Goal: Task Accomplishment & Management: Use online tool/utility

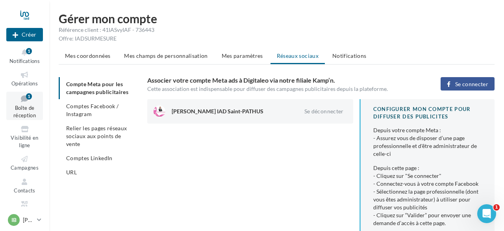
click at [24, 98] on icon at bounding box center [25, 98] width 32 height 11
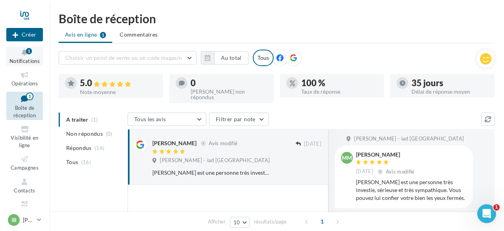
click at [22, 48] on button "Notifications 1" at bounding box center [24, 55] width 37 height 19
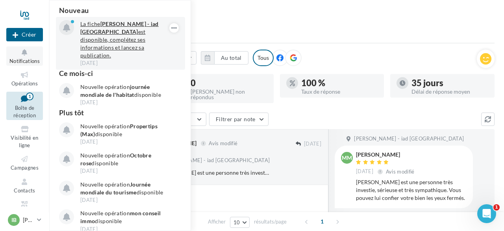
click at [109, 46] on p "La fiche Isabelle BLANCHARD - iad France est disponible, complétez ses informat…" at bounding box center [125, 39] width 91 height 39
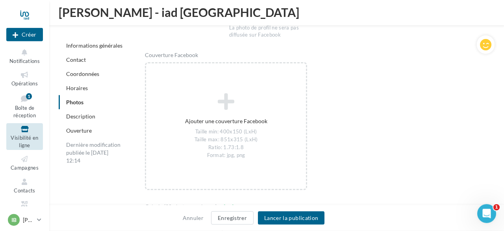
scroll to position [1207, 0]
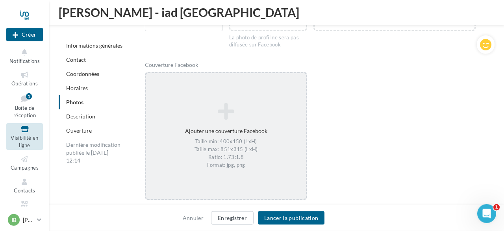
click at [239, 123] on div "Ajouter une couverture Facebook Taille min: 400x150 (LxH) Taille max: 851x315 (…" at bounding box center [226, 136] width 160 height 74
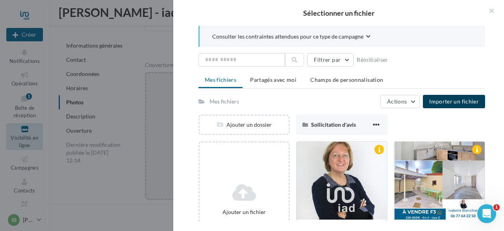
click at [446, 99] on span "Importer un fichier" at bounding box center [454, 101] width 50 height 7
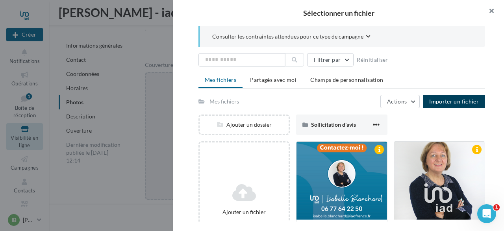
click at [488, 11] on button "button" at bounding box center [489, 12] width 32 height 24
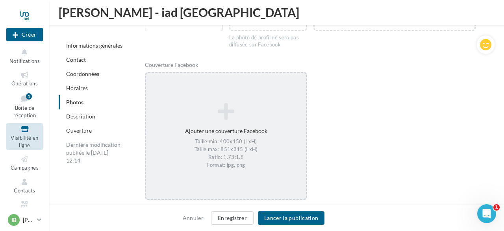
click at [219, 132] on div "Ajouter une couverture Facebook Taille min: 400x150 (LxH) Taille max: 851x315 (…" at bounding box center [226, 136] width 160 height 74
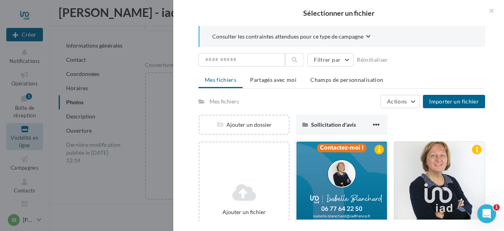
click at [309, 159] on div at bounding box center [342, 181] width 91 height 79
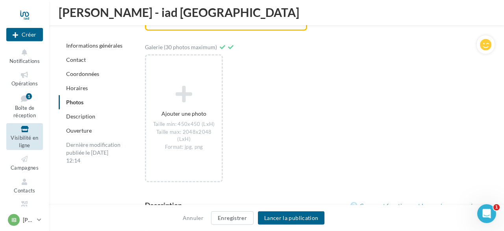
scroll to position [1370, 0]
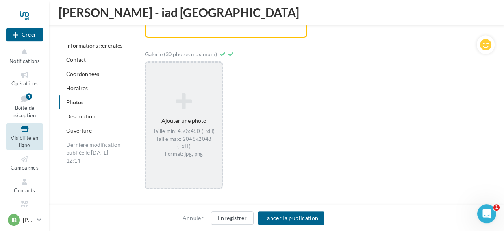
click at [190, 127] on div "Ajouter une photo Taille min: 450x450 (LxH) Taille max: 2048x2048 (LxH) Format:…" at bounding box center [184, 125] width 76 height 73
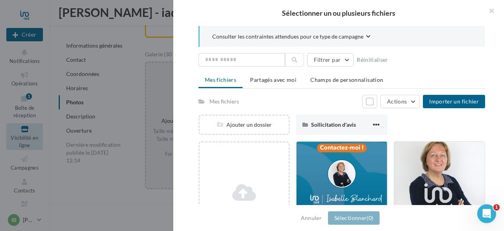
drag, startPoint x: 504, startPoint y: 152, endPoint x: 501, endPoint y: 111, distance: 40.7
click at [501, 111] on div "Consulter les contraintes attendues pour ce type de campagne Filtrer par Réinit…" at bounding box center [341, 116] width 337 height 180
drag, startPoint x: 501, startPoint y: 99, endPoint x: 496, endPoint y: 140, distance: 41.6
click at [496, 140] on div "Consulter les contraintes attendues pour ce type de campagne Filtrer par Réinit…" at bounding box center [341, 116] width 337 height 180
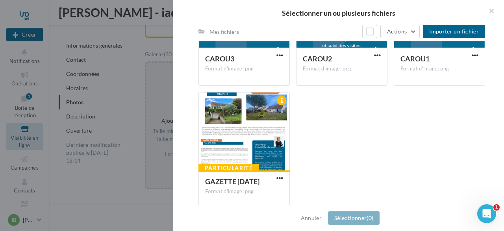
scroll to position [918, 0]
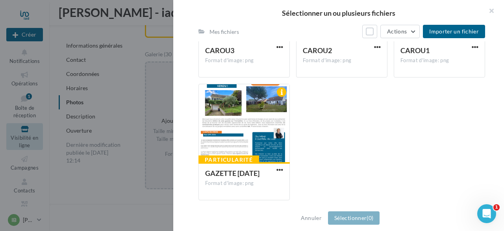
drag, startPoint x: 183, startPoint y: 160, endPoint x: 186, endPoint y: 115, distance: 45.4
click at [186, 115] on div "Consulter les contraintes attendues pour ce type de campagne Filtrer par Réinit…" at bounding box center [341, 116] width 337 height 180
drag, startPoint x: 186, startPoint y: 115, endPoint x: 186, endPoint y: 99, distance: 15.4
click at [186, 99] on div "Consulter les contraintes attendues pour ce type de campagne Filtrer par Réinit…" at bounding box center [341, 116] width 337 height 180
click at [231, 119] on div at bounding box center [244, 123] width 91 height 79
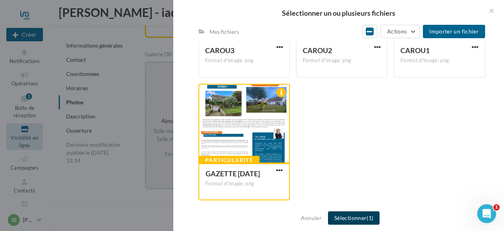
click at [343, 218] on button "Sélectionner (1)" at bounding box center [354, 218] width 52 height 13
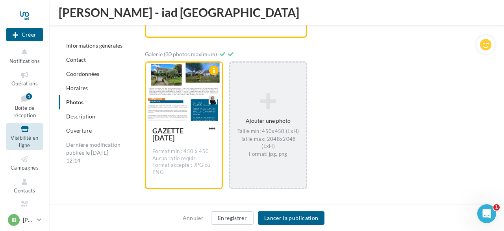
click at [267, 103] on icon at bounding box center [268, 101] width 69 height 19
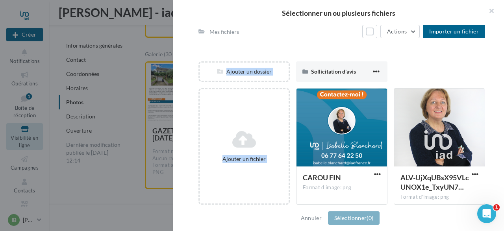
drag, startPoint x: 185, startPoint y: 163, endPoint x: 185, endPoint y: 228, distance: 65.4
click at [185, 206] on div "Consulter les contraintes attendues pour ce type de campagne Filtrer par Réinit…" at bounding box center [341, 116] width 337 height 180
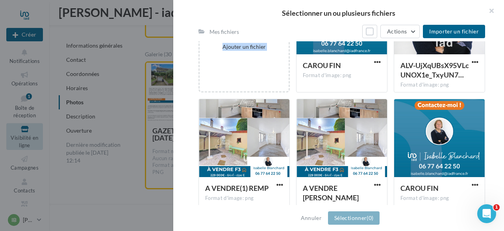
drag, startPoint x: 182, startPoint y: 168, endPoint x: 182, endPoint y: 119, distance: 49.6
click at [182, 119] on div "Consulter les contraintes attendues pour ce type de campagne Filtrer par Réinit…" at bounding box center [341, 116] width 337 height 180
drag, startPoint x: 182, startPoint y: 119, endPoint x: 183, endPoint y: 199, distance: 80.0
click at [183, 199] on div "Consulter les contraintes attendues pour ce type de campagne Filtrer par Réinit…" at bounding box center [341, 116] width 337 height 180
drag, startPoint x: 189, startPoint y: 141, endPoint x: 193, endPoint y: 78, distance: 62.4
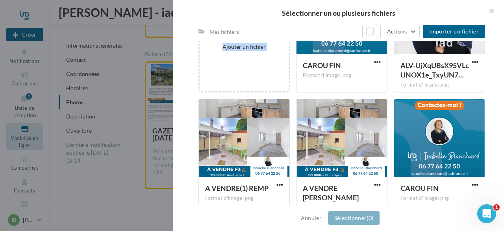
click at [193, 78] on div "Consulter les contraintes attendues pour ce type de campagne Filtrer par Réinit…" at bounding box center [341, 116] width 337 height 180
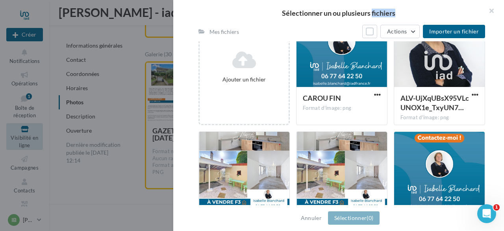
scroll to position [100, 0]
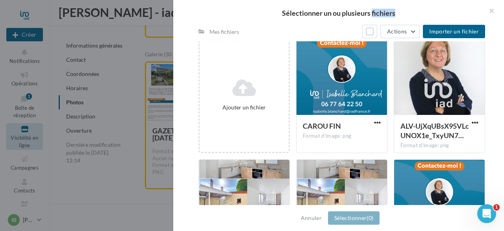
drag, startPoint x: 188, startPoint y: 102, endPoint x: 178, endPoint y: 19, distance: 83.3
click at [178, 26] on div "Consulter les contraintes attendues pour ce type de campagne Filtrer par Réinit…" at bounding box center [341, 116] width 337 height 180
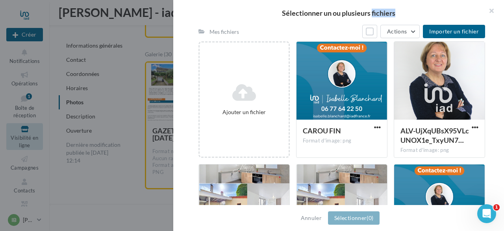
drag, startPoint x: 188, startPoint y: 66, endPoint x: 186, endPoint y: 143, distance: 77.3
click at [186, 143] on div "Consulter les contraintes attendues pour ce type de campagne Filtrer par Réinit…" at bounding box center [341, 116] width 337 height 180
drag, startPoint x: 186, startPoint y: 143, endPoint x: 183, endPoint y: 194, distance: 50.9
click at [183, 194] on div "Consulter les contraintes attendues pour ce type de campagne Filtrer par Réinit…" at bounding box center [341, 116] width 337 height 180
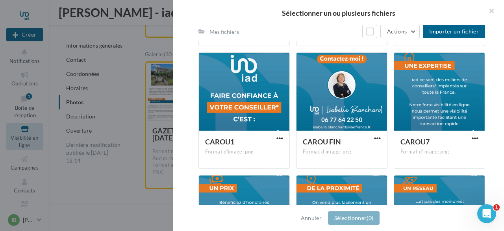
scroll to position [582, 0]
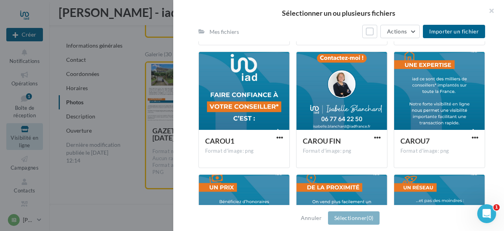
drag, startPoint x: 183, startPoint y: 194, endPoint x: 179, endPoint y: 197, distance: 5.0
click at [179, 197] on div "Consulter les contraintes attendues pour ce type de campagne Filtrer par Réinit…" at bounding box center [341, 116] width 337 height 180
drag, startPoint x: 182, startPoint y: 154, endPoint x: 182, endPoint y: 172, distance: 18.5
click at [182, 172] on div "Consulter les contraintes attendues pour ce type de campagne Filtrer par Réinit…" at bounding box center [341, 116] width 337 height 180
drag, startPoint x: 182, startPoint y: 172, endPoint x: 187, endPoint y: 100, distance: 71.9
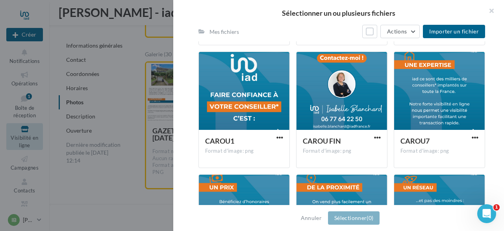
click at [187, 100] on div "Consulter les contraintes attendues pour ce type de campagne Filtrer par Réinit…" at bounding box center [341, 116] width 337 height 180
drag, startPoint x: 187, startPoint y: 100, endPoint x: 185, endPoint y: 71, distance: 29.6
click at [185, 71] on div "Consulter les contraintes attendues pour ce type de campagne Filtrer par Réinit…" at bounding box center [341, 116] width 337 height 180
click at [451, 32] on span "Importer un fichier" at bounding box center [454, 31] width 50 height 7
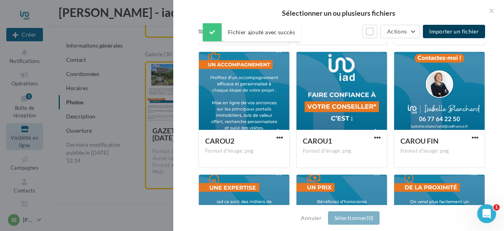
drag, startPoint x: 494, startPoint y: 138, endPoint x: 496, endPoint y: 67, distance: 71.8
click at [496, 67] on div "Consulter les contraintes attendues pour ce type de campagne Filtrer par Réinit…" at bounding box center [341, 116] width 337 height 180
drag, startPoint x: 175, startPoint y: 115, endPoint x: 180, endPoint y: 52, distance: 63.2
click at [180, 52] on div "Consulter les contraintes attendues pour ce type de campagne Filtrer par Réinit…" at bounding box center [341, 116] width 337 height 180
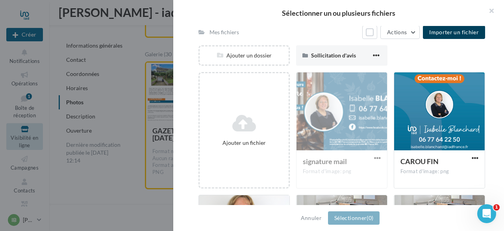
scroll to position [0, 0]
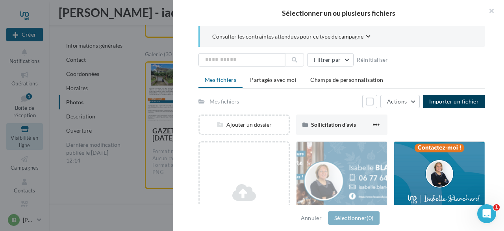
drag, startPoint x: 185, startPoint y: 69, endPoint x: 178, endPoint y: -2, distance: 70.8
click at [178, 26] on div "Consulter les contraintes attendues pour ce type de campagne Filtrer par Réinit…" at bounding box center [341, 116] width 337 height 180
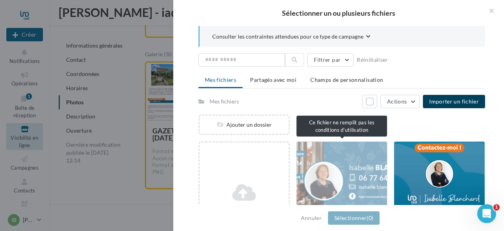
click at [325, 157] on div "signature mail Format d'image: png" at bounding box center [341, 199] width 91 height 117
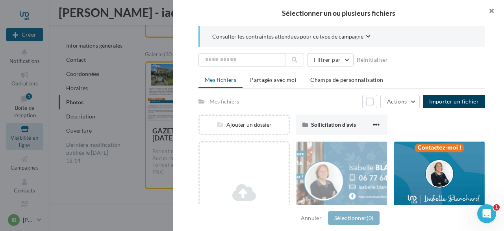
click at [492, 11] on button "button" at bounding box center [489, 12] width 32 height 24
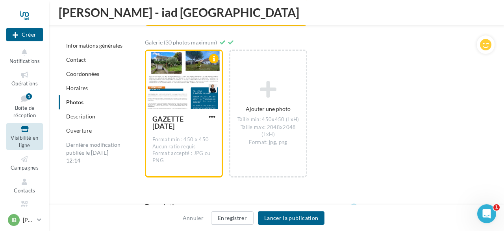
scroll to position [1394, 0]
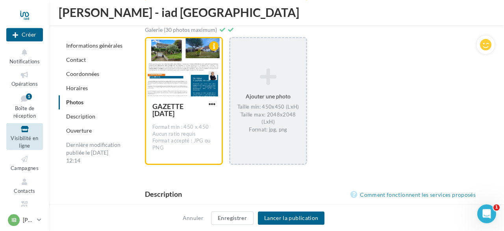
click at [266, 83] on icon at bounding box center [268, 76] width 69 height 19
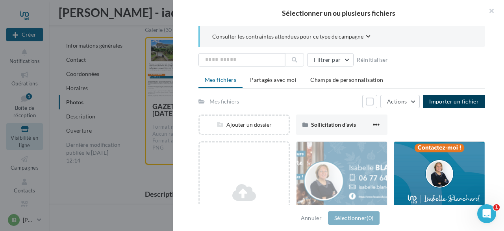
click at [442, 100] on span "Importer un fichier" at bounding box center [454, 101] width 50 height 7
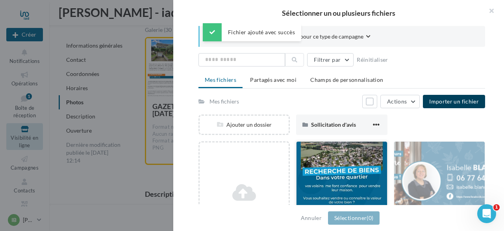
click at [316, 166] on div at bounding box center [342, 181] width 91 height 79
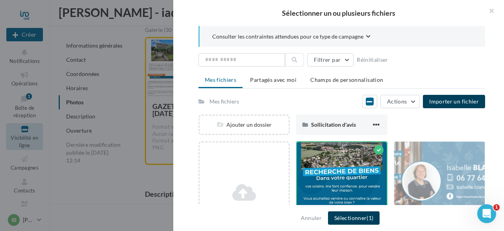
click at [346, 221] on button "Sélectionner (1)" at bounding box center [354, 218] width 52 height 13
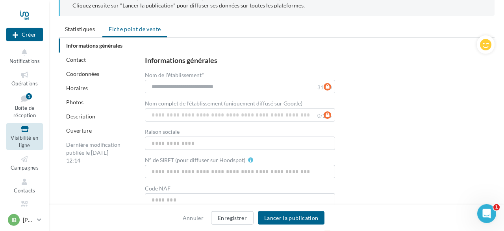
scroll to position [50, 0]
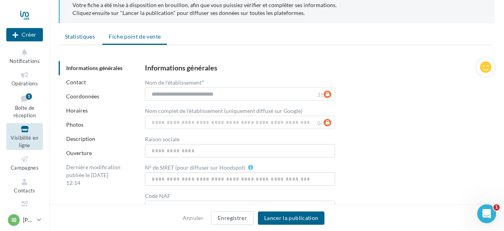
click at [74, 38] on span "Statistiques" at bounding box center [80, 36] width 30 height 7
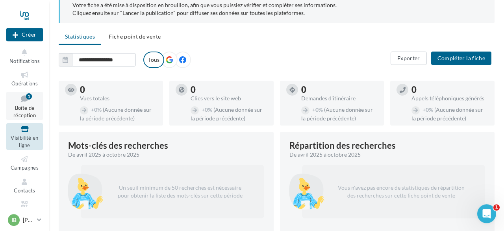
click at [21, 110] on span "Boîte de réception" at bounding box center [24, 112] width 22 height 14
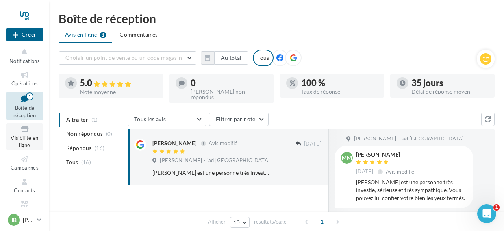
click at [25, 135] on link "Visibilité en ligne" at bounding box center [24, 136] width 37 height 27
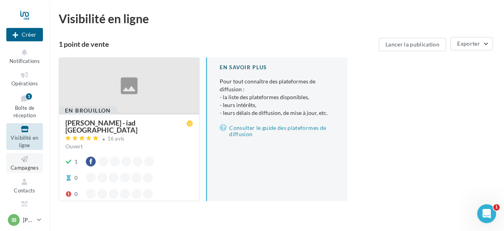
click at [30, 164] on icon at bounding box center [25, 159] width 32 height 9
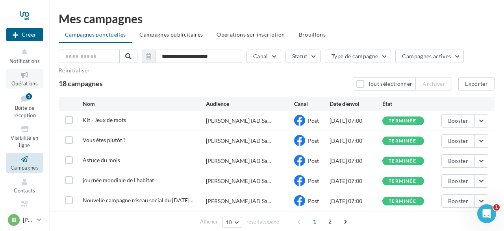
click at [30, 74] on icon at bounding box center [25, 75] width 32 height 9
